Goal: Task Accomplishment & Management: Manage account settings

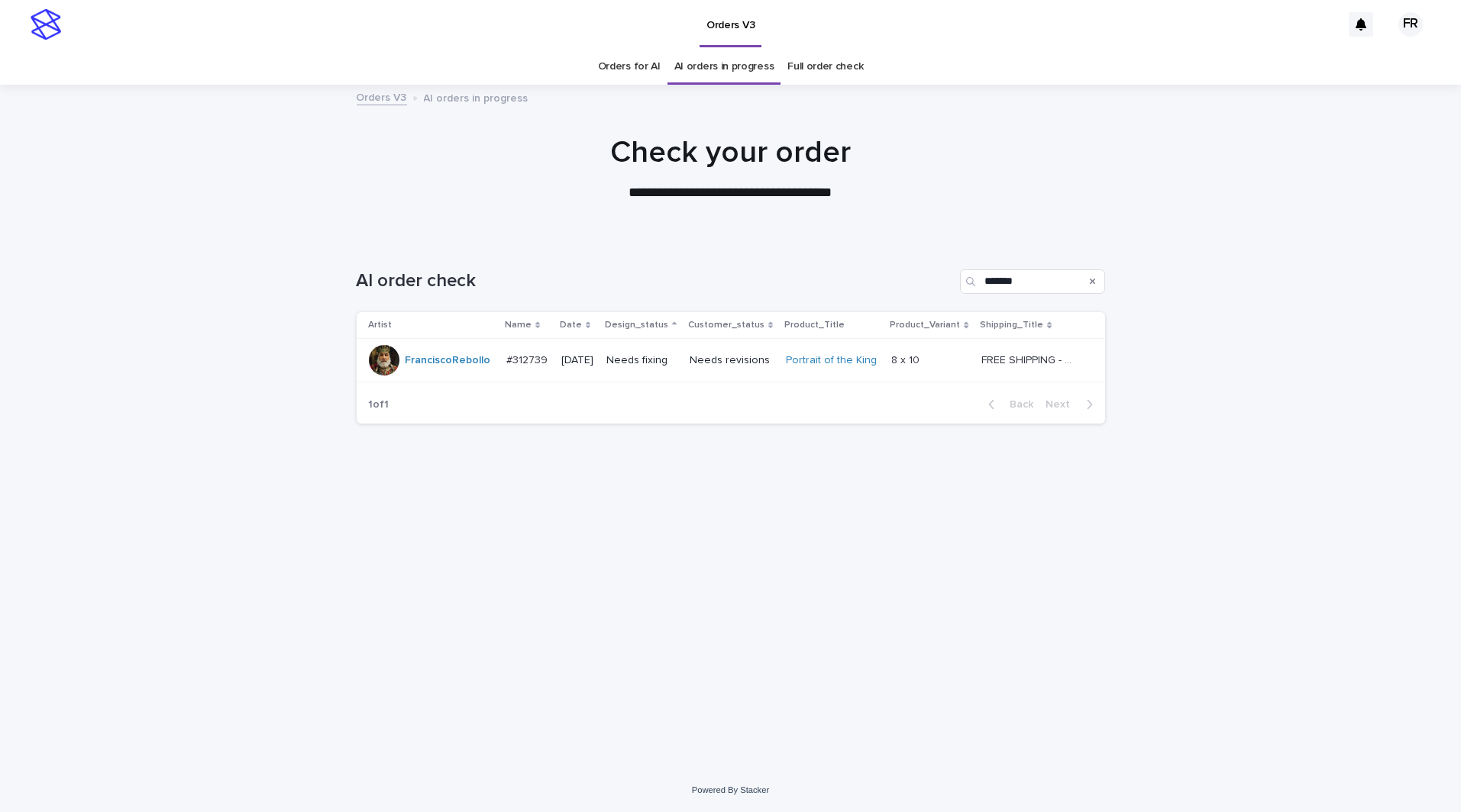
click at [721, 355] on p "Needs revisions" at bounding box center [731, 361] width 84 height 13
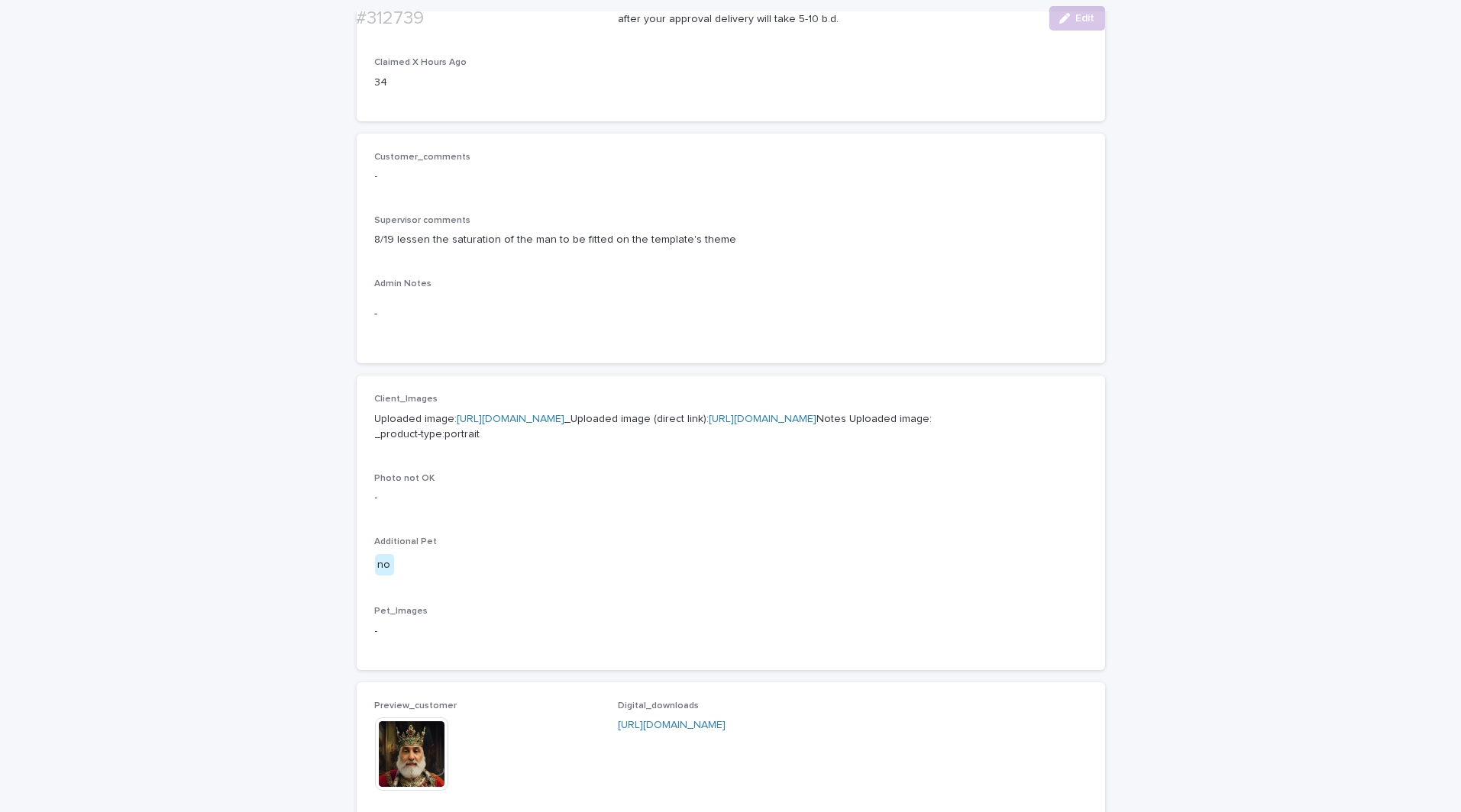
scroll to position [381, 0]
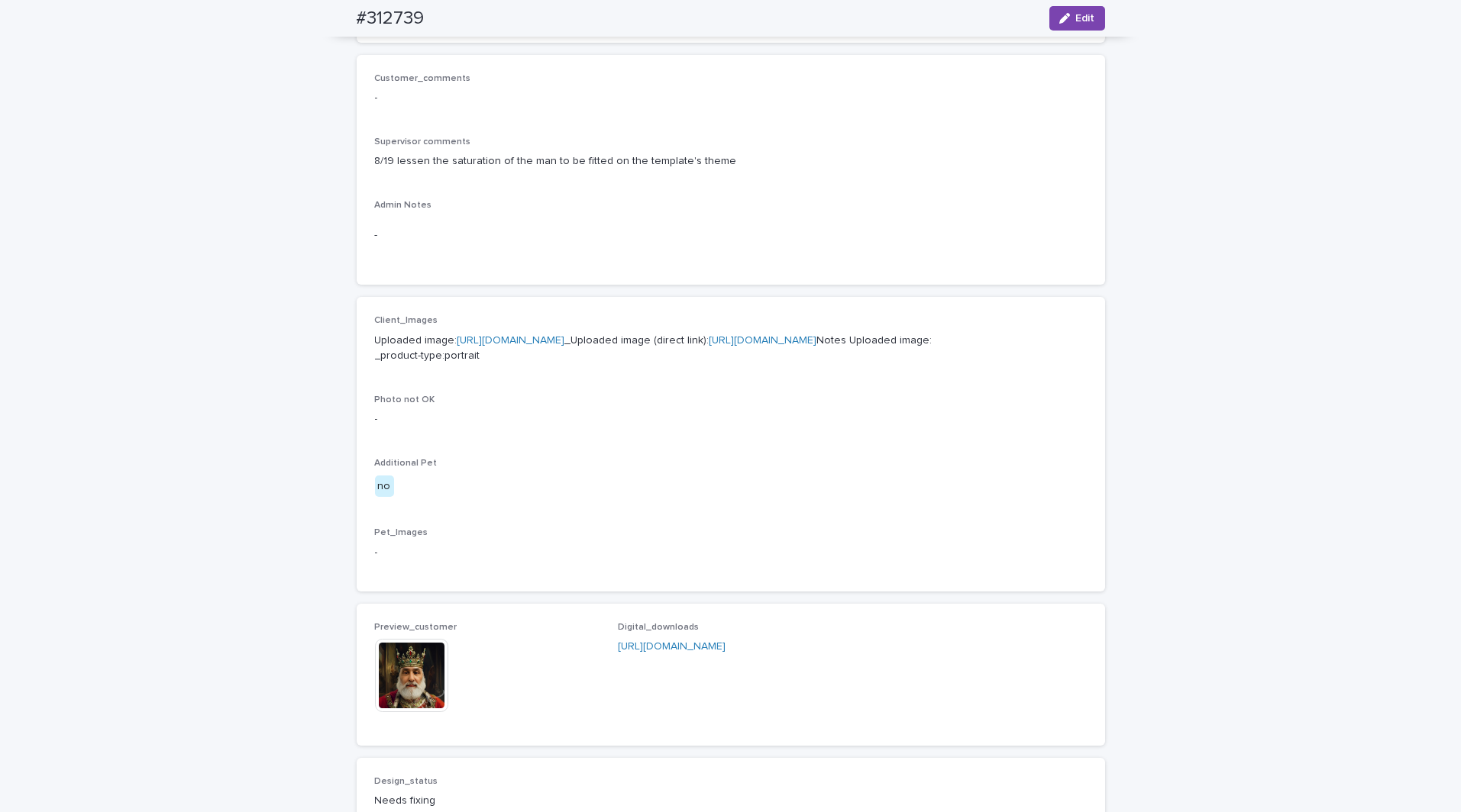
click at [384, 716] on div "Preview_customer This file cannot be opened Download File" at bounding box center [487, 675] width 225 height 105
click at [387, 713] on img at bounding box center [411, 676] width 73 height 73
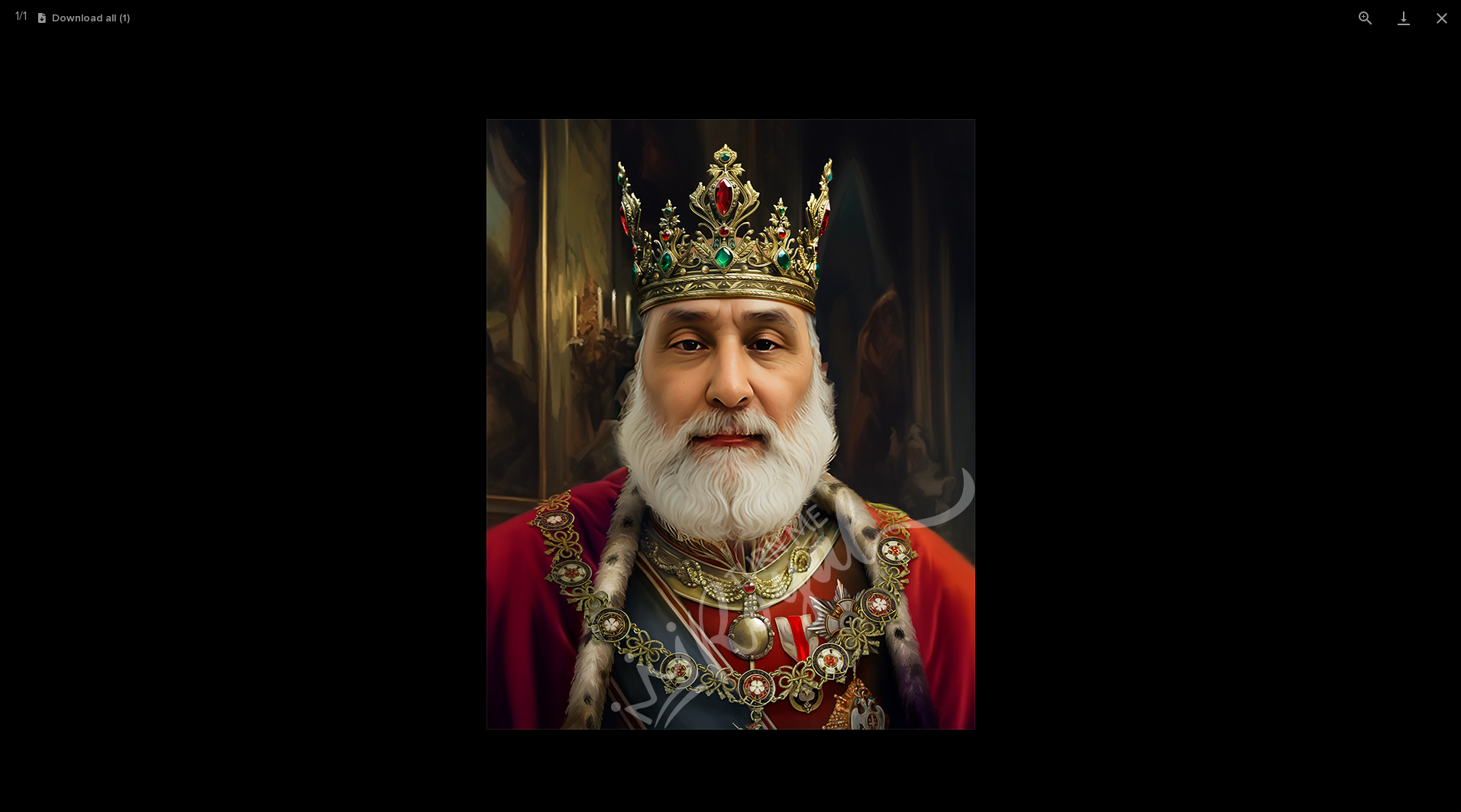
click at [1239, 395] on picture at bounding box center [730, 425] width 1461 height 777
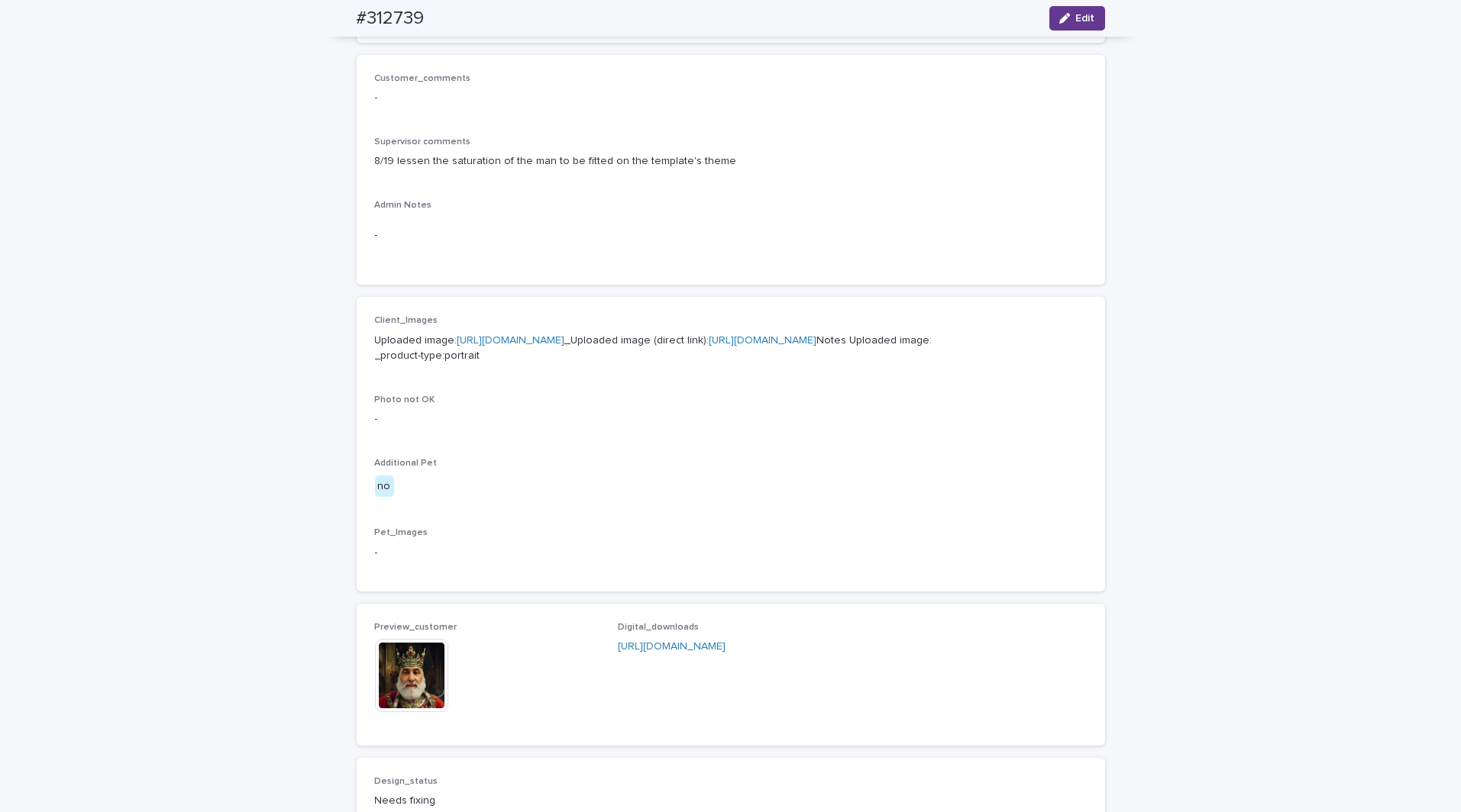
click at [1085, 3] on div "#312739 Edit" at bounding box center [730, 18] width 748 height 36
drag, startPoint x: 1080, startPoint y: 16, endPoint x: 1070, endPoint y: 36, distance: 22.4
click at [1080, 16] on span "Edit" at bounding box center [1086, 18] width 19 height 10
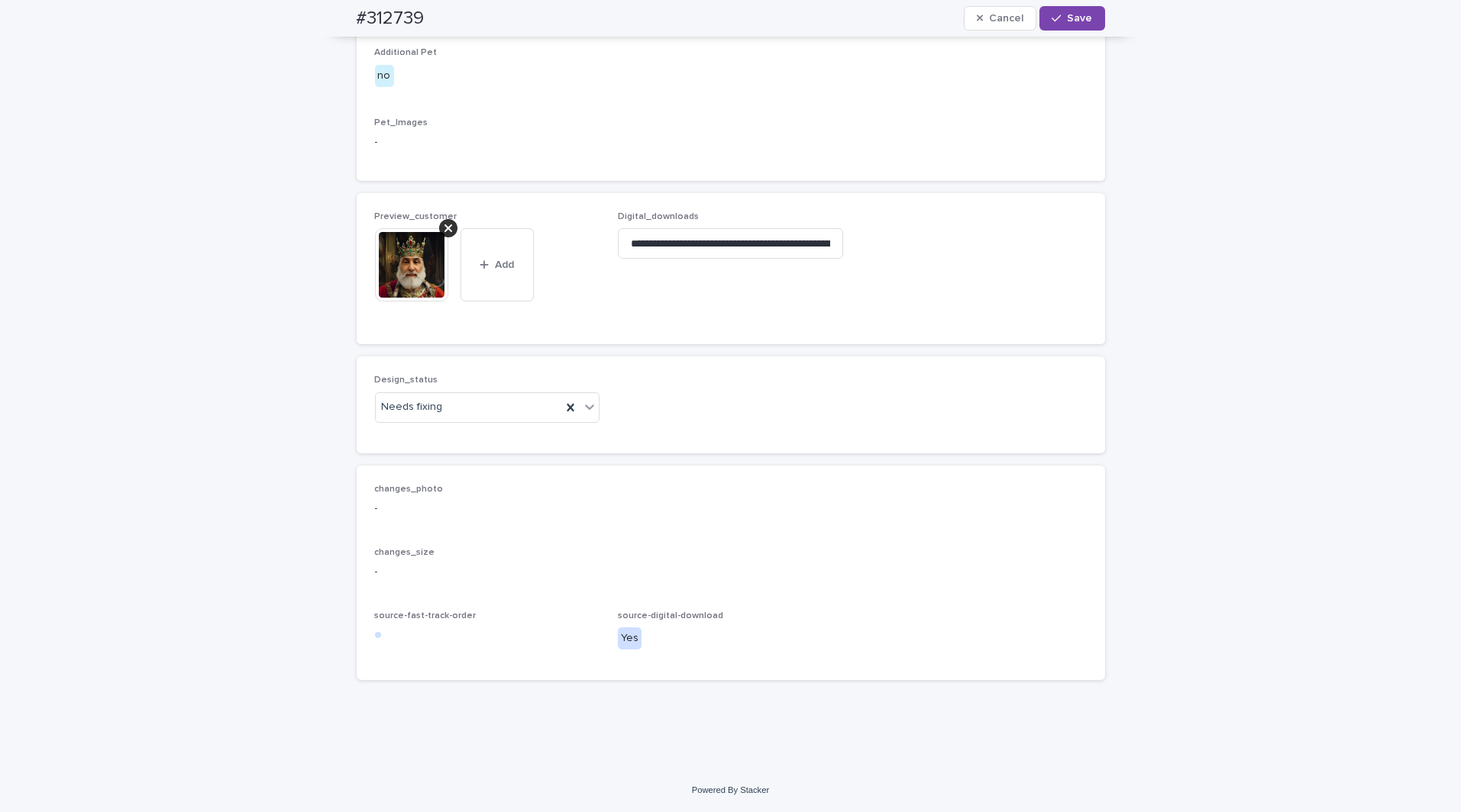
click at [444, 229] on icon at bounding box center [448, 228] width 8 height 8
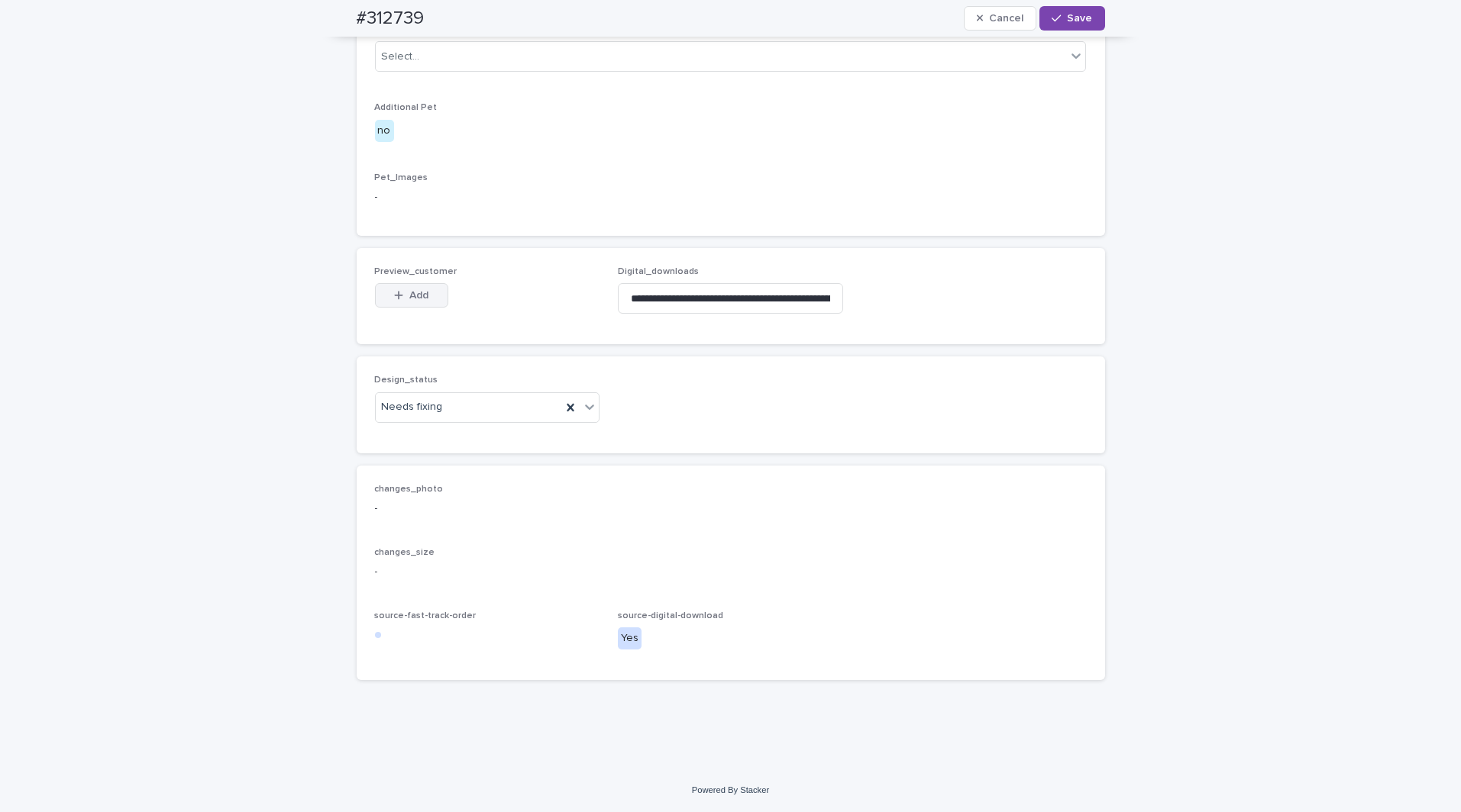
click at [409, 297] on span "Add" at bounding box center [419, 295] width 19 height 10
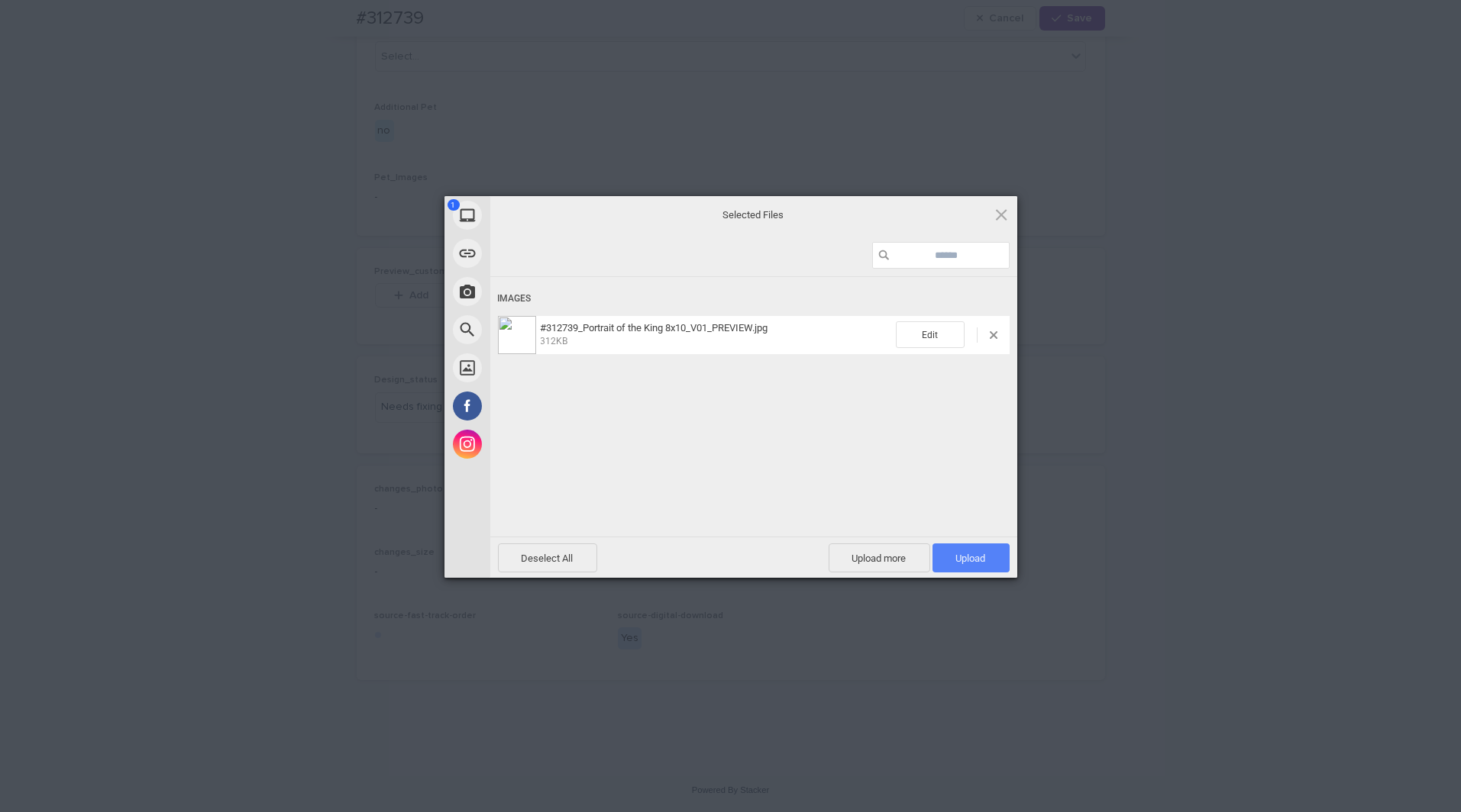
click at [968, 554] on span "Upload 1" at bounding box center [971, 558] width 30 height 11
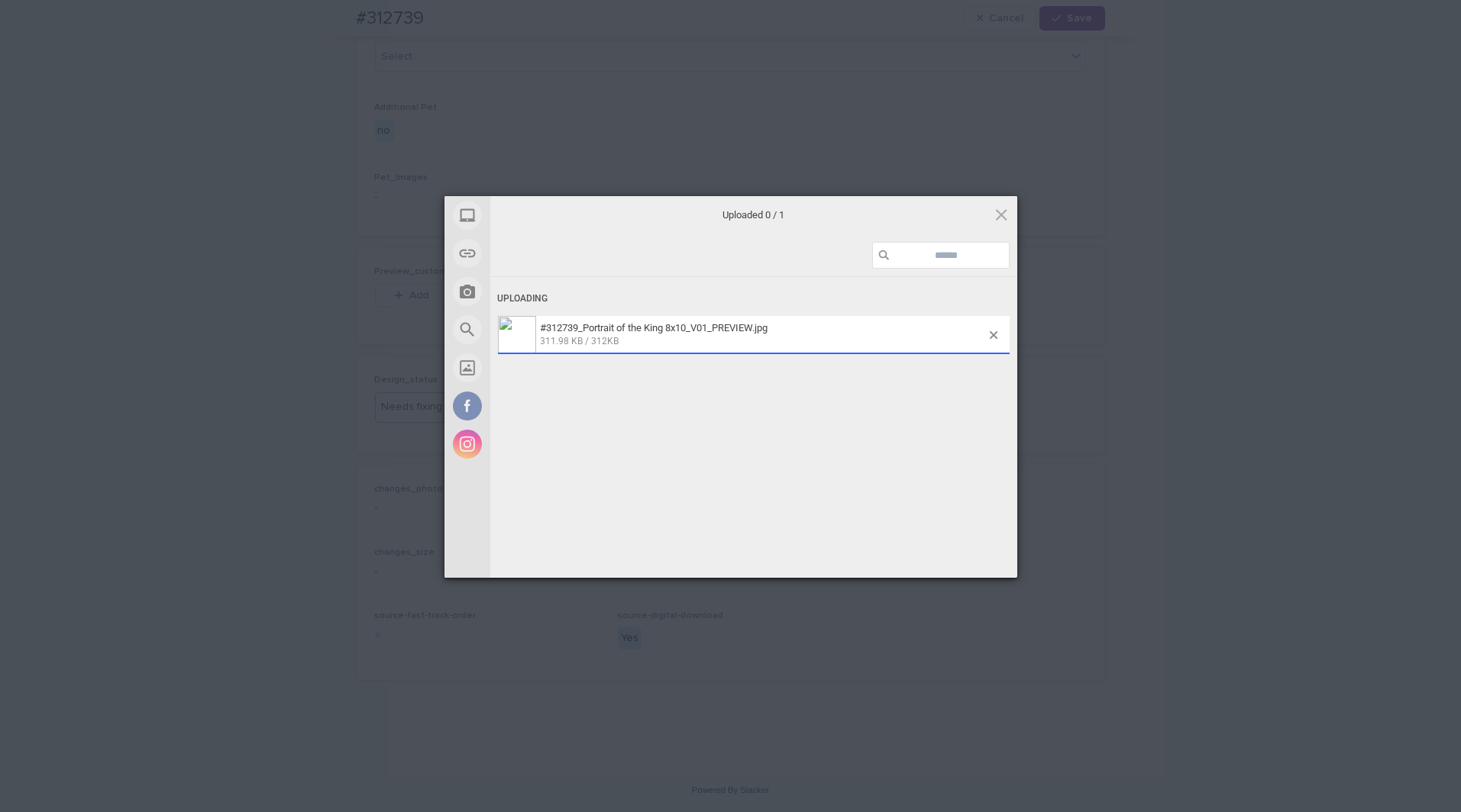
scroll to position [858, 0]
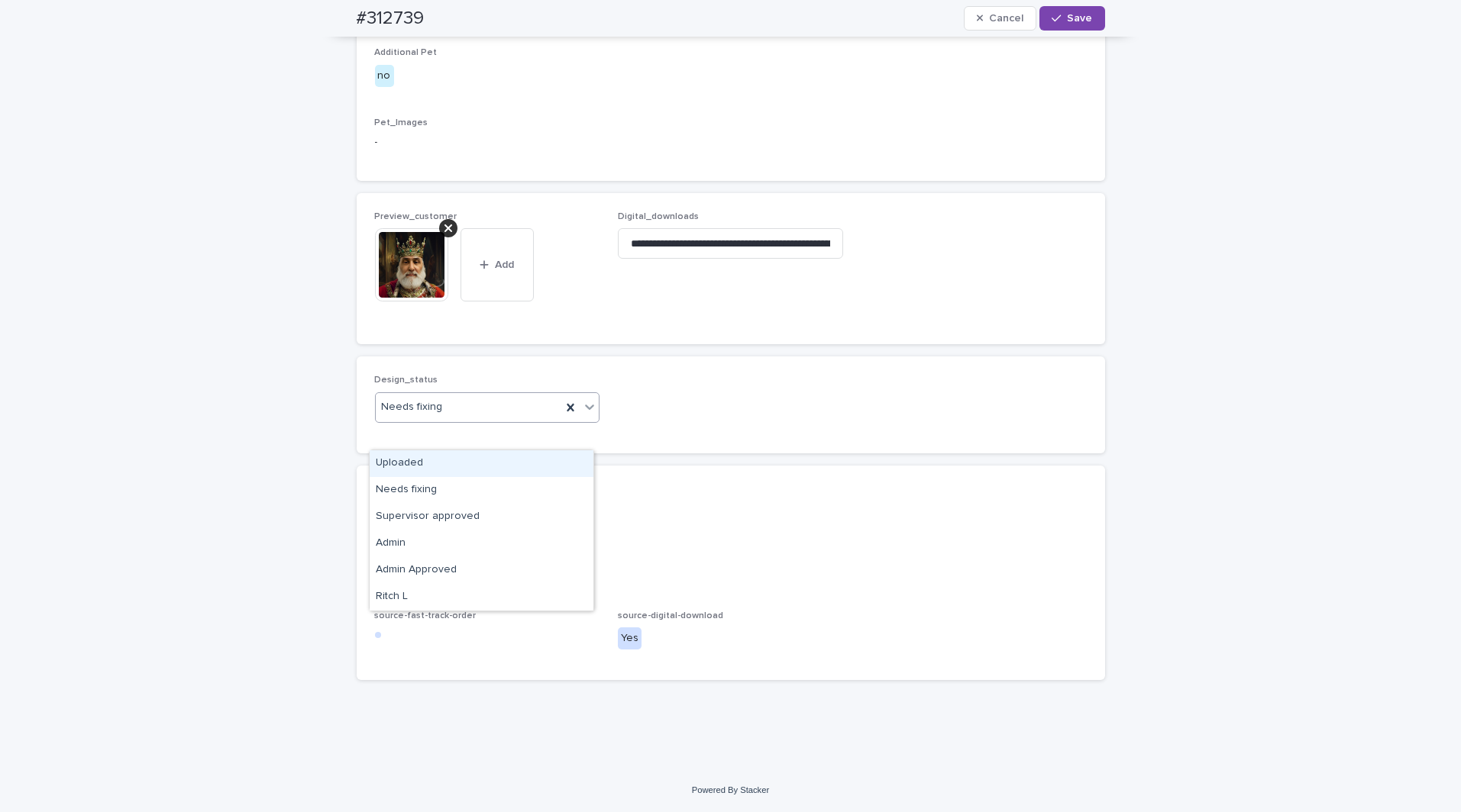
click at [404, 458] on div "Uploaded" at bounding box center [481, 463] width 224 height 27
click at [1051, 15] on icon "button" at bounding box center [1055, 18] width 9 height 10
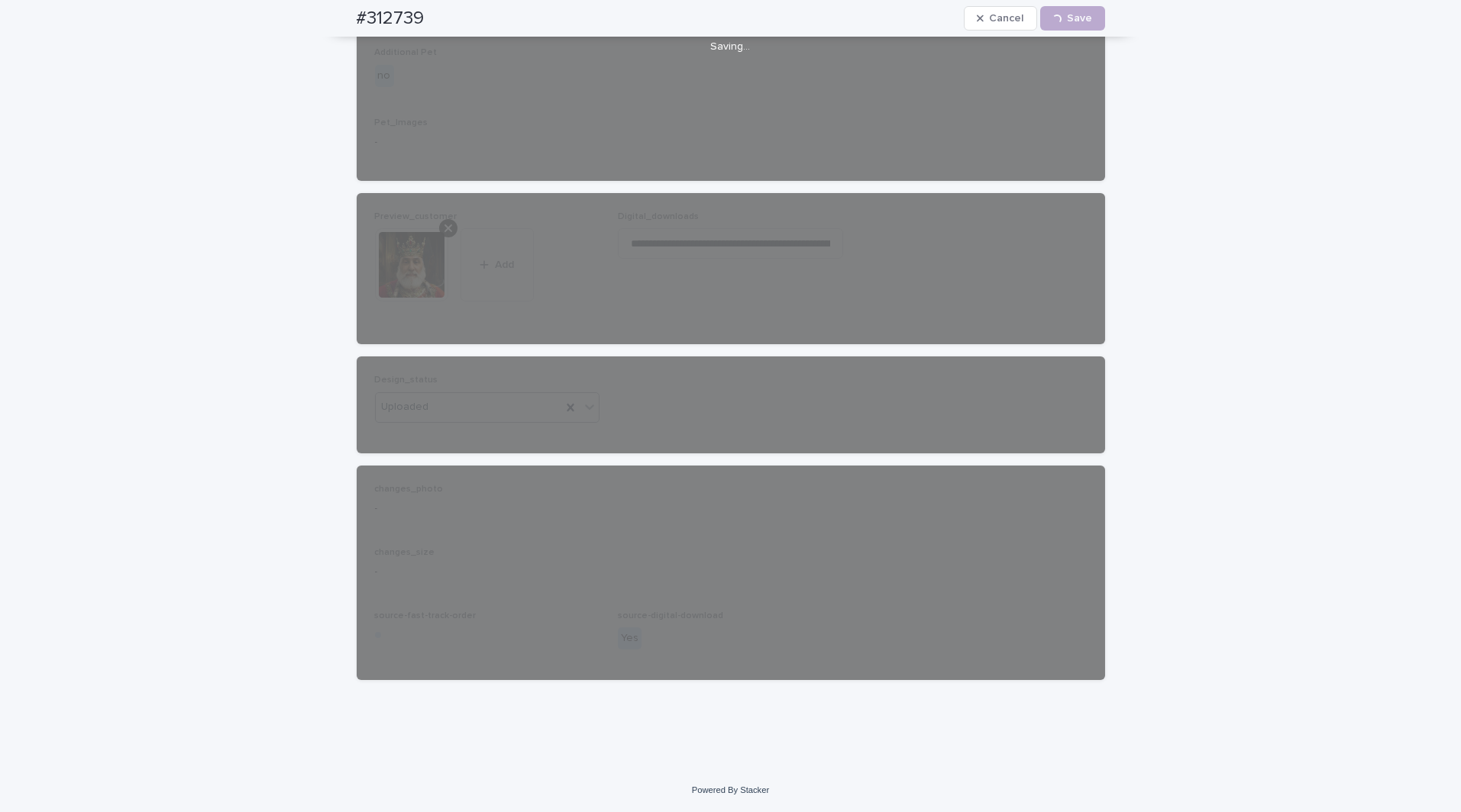
click at [407, 14] on h2 "#312739" at bounding box center [390, 19] width 68 height 22
copy h2 "312739"
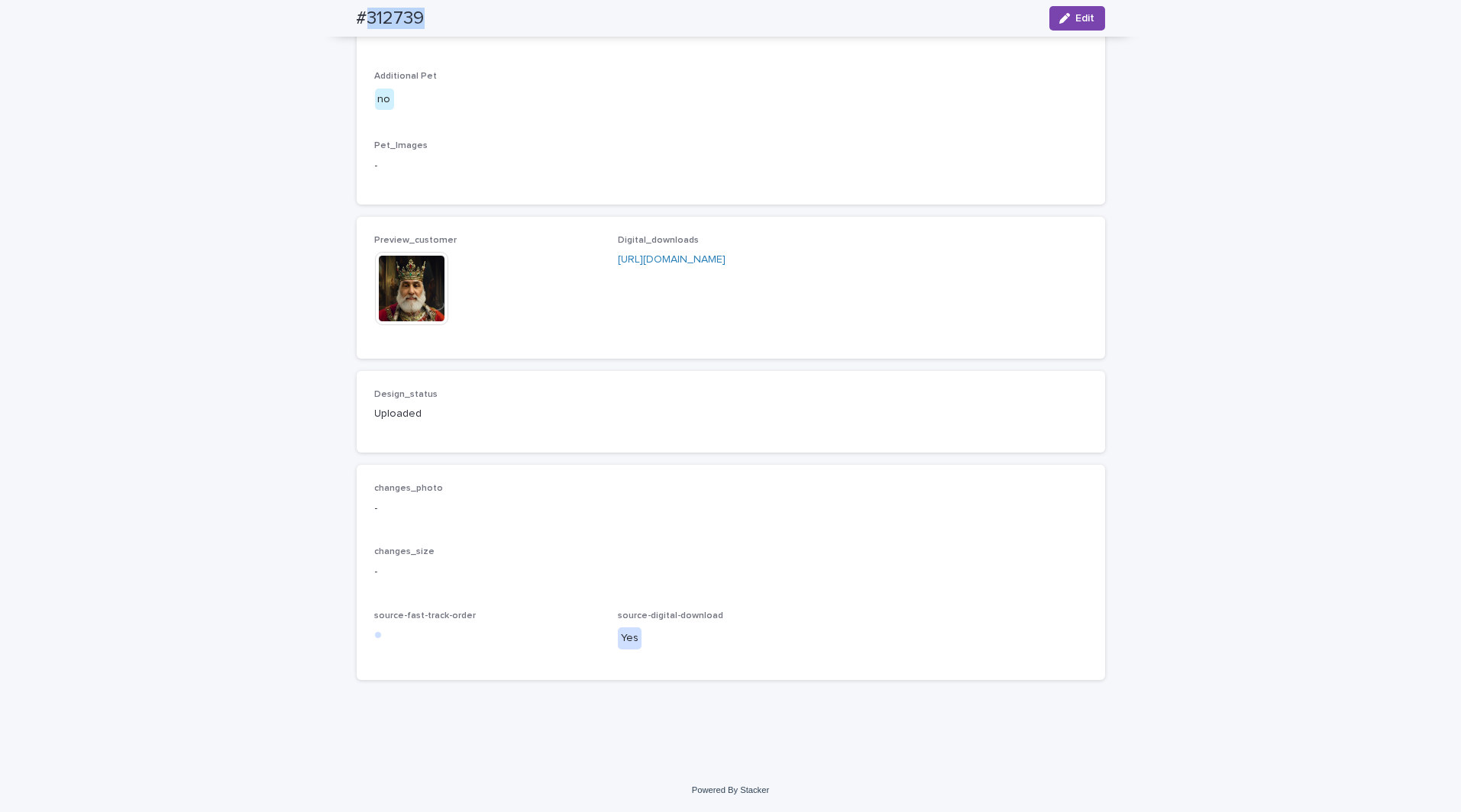
scroll to position [839, 0]
click at [226, 205] on div "Loading... Saving… Loading... Saving… #312739 Edit #312739 Edit Sorry, there wa…" at bounding box center [730, 43] width 1461 height 1451
click at [388, 288] on img at bounding box center [411, 288] width 73 height 73
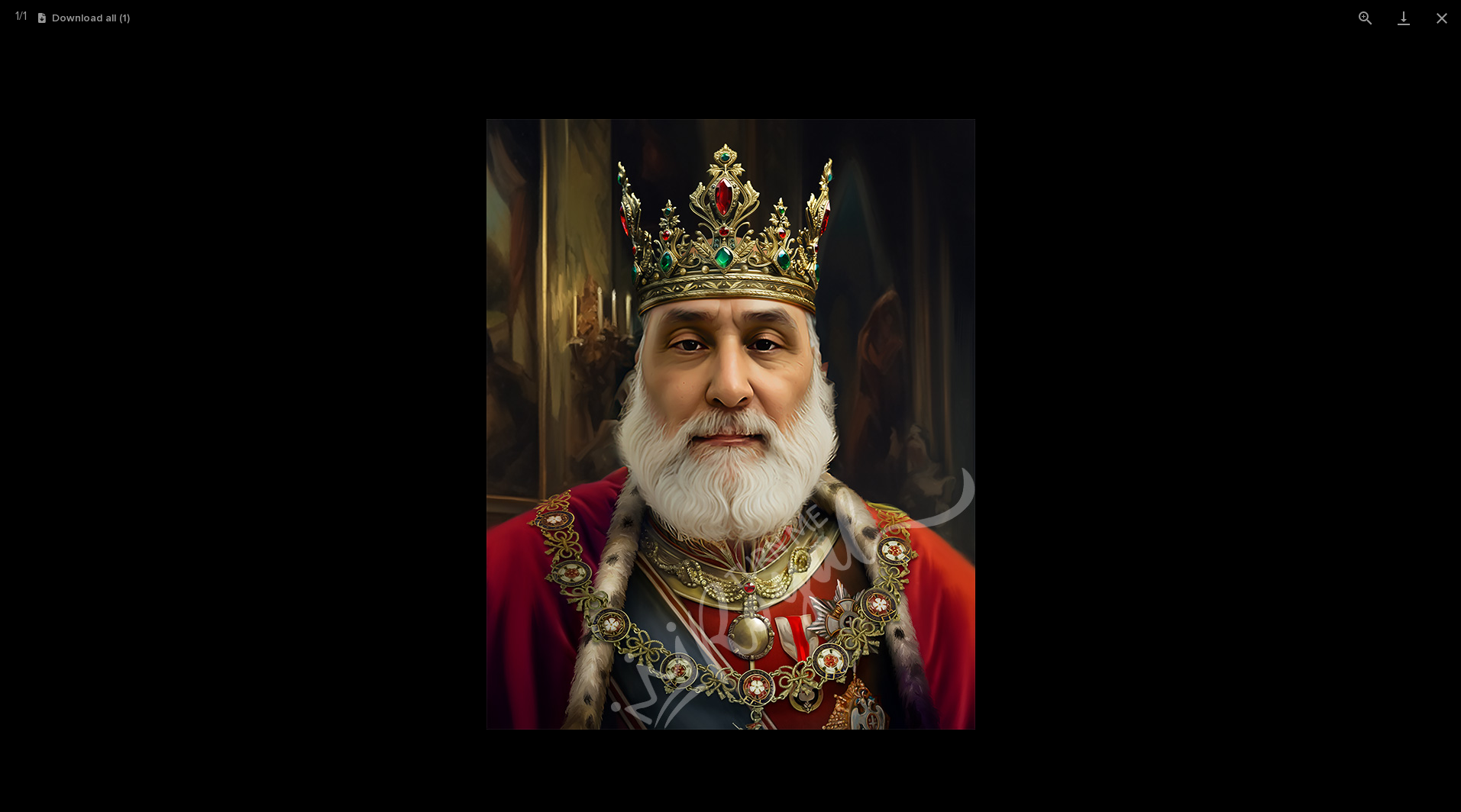
click at [243, 262] on picture at bounding box center [730, 425] width 1461 height 777
click at [249, 261] on picture at bounding box center [730, 425] width 1461 height 777
